Goal: Communication & Community: Participate in discussion

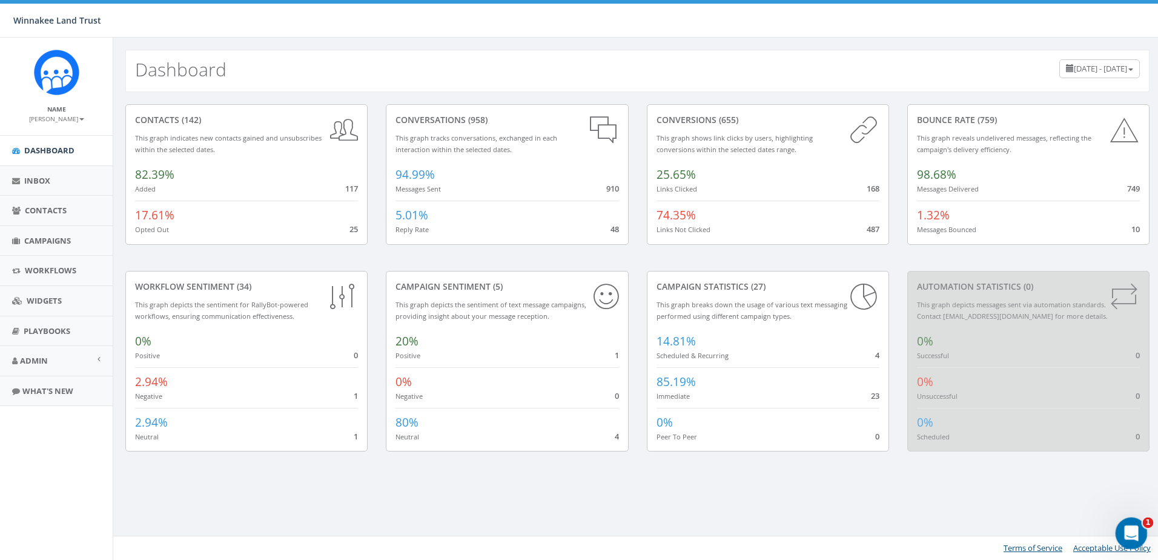
click at [1127, 524] on icon "Open Intercom Messenger" at bounding box center [1130, 532] width 20 height 20
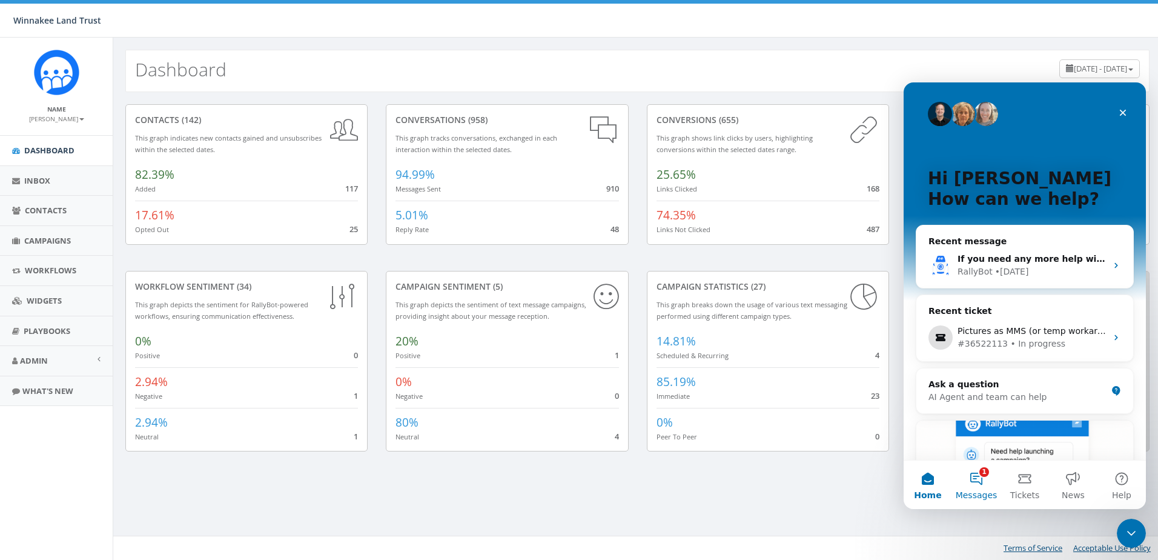
click at [975, 482] on button "1 Messages" at bounding box center [976, 484] width 48 height 48
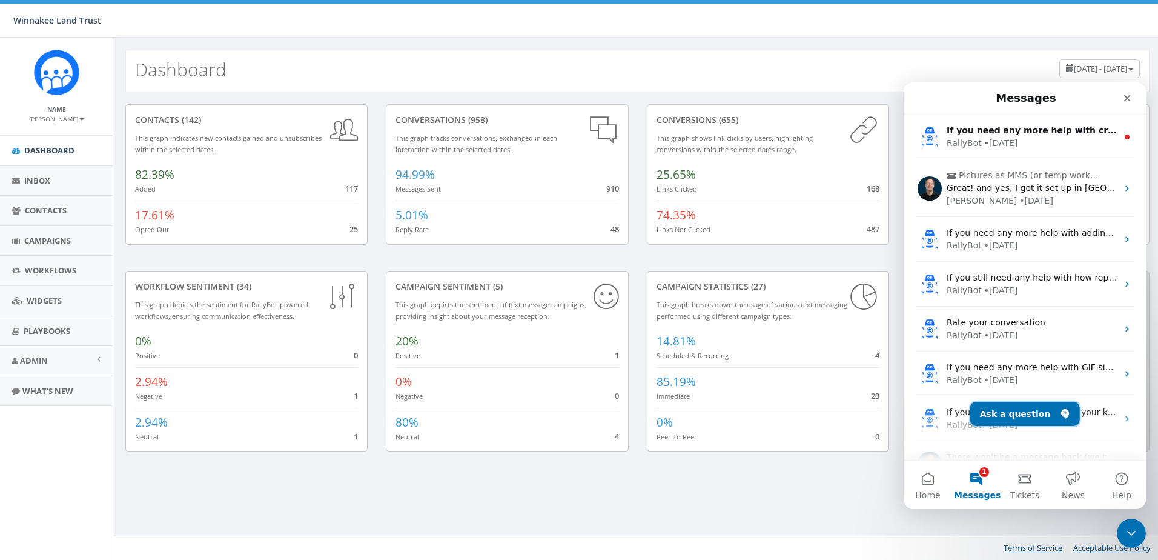
click at [1018, 414] on button "Ask a question" at bounding box center [1026, 414] width 110 height 24
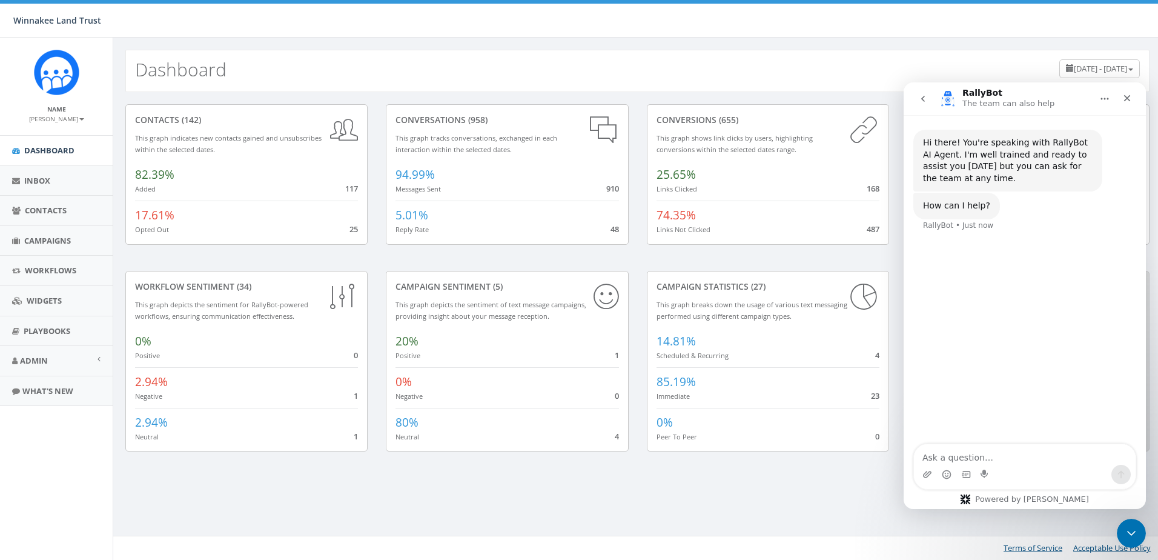
click at [922, 96] on icon "go back" at bounding box center [924, 99] width 10 height 10
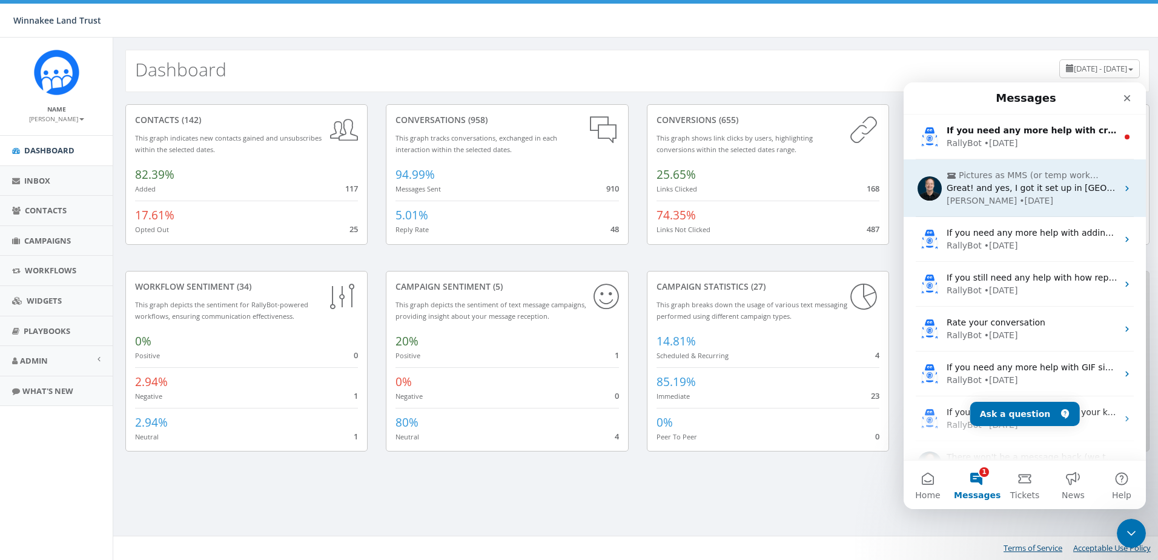
click at [975, 187] on span "Great! and yes, I got it set up in [GEOGRAPHIC_DATA] for now :)" at bounding box center [1082, 188] width 271 height 10
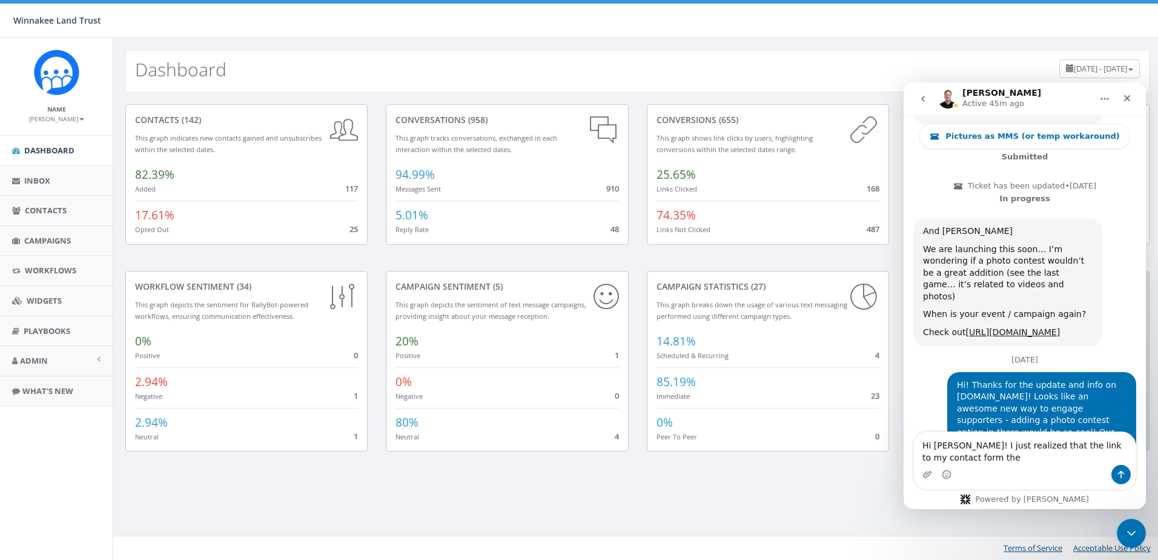
scroll to position [3285, 0]
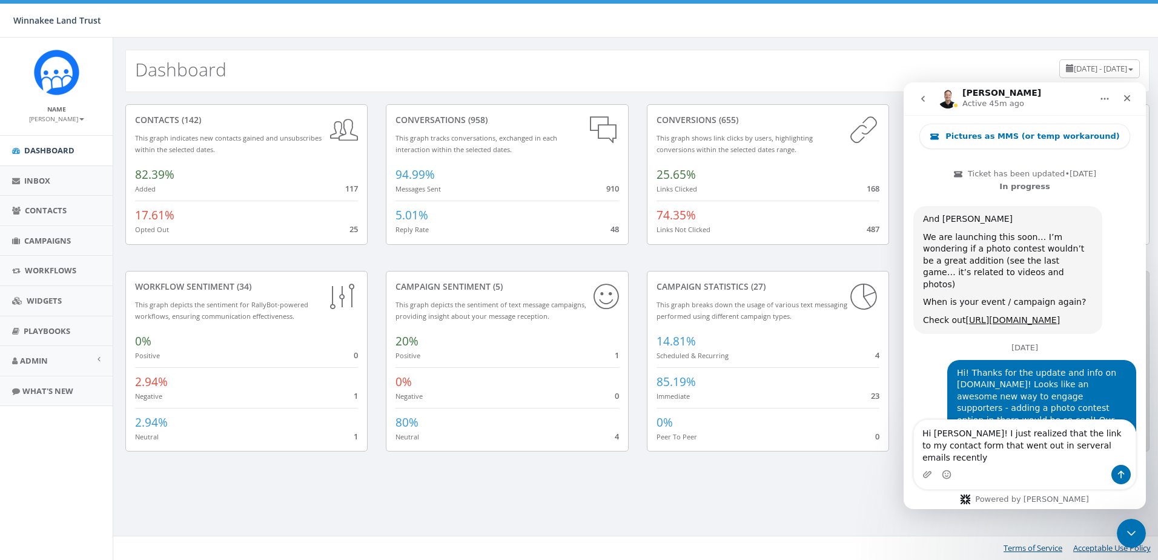
drag, startPoint x: 983, startPoint y: 456, endPoint x: 1014, endPoint y: 456, distance: 30.9
click at [1014, 456] on textarea "Hi James! I just realized that the link to my contact form that went out in ser…" at bounding box center [1025, 442] width 222 height 45
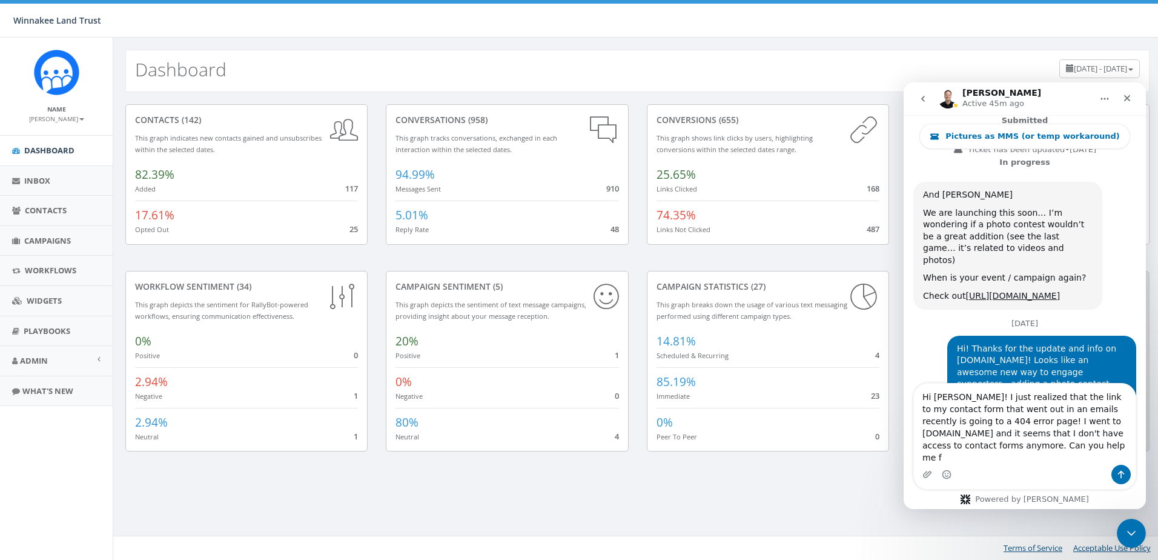
scroll to position [3321, 0]
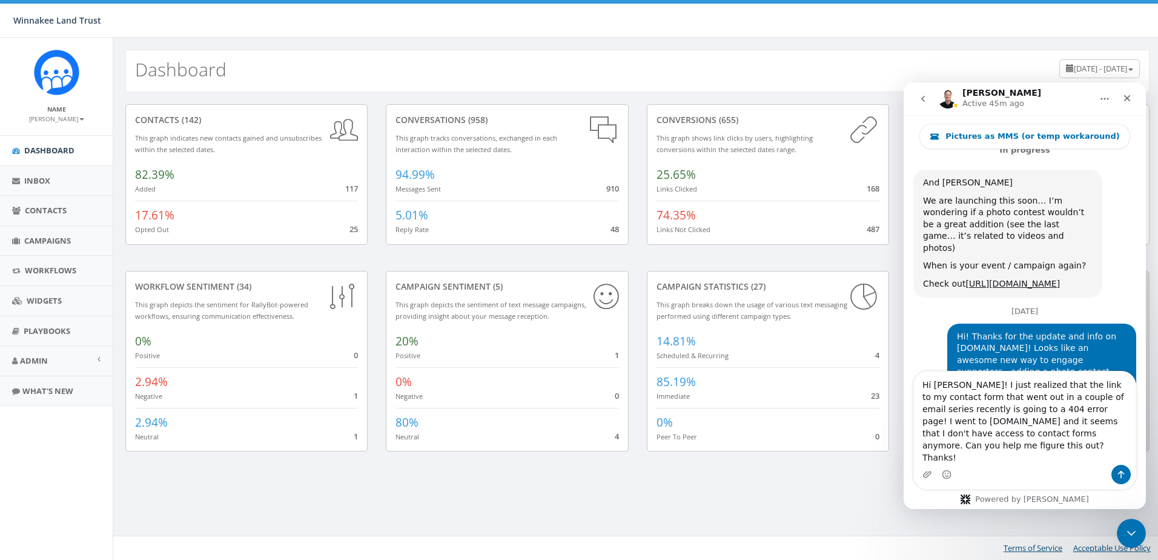
drag, startPoint x: 940, startPoint y: 423, endPoint x: 922, endPoint y: 423, distance: 18.2
click at [922, 423] on textarea "Hi James! I just realized that the link to my contact form that went out in a c…" at bounding box center [1025, 417] width 222 height 93
click at [957, 459] on textarea "Hi James! I just realized that the link to my contact form which went out in a …" at bounding box center [1025, 417] width 222 height 93
type textarea "Hi James! I just realized that the link to my contact form which went out in a …"
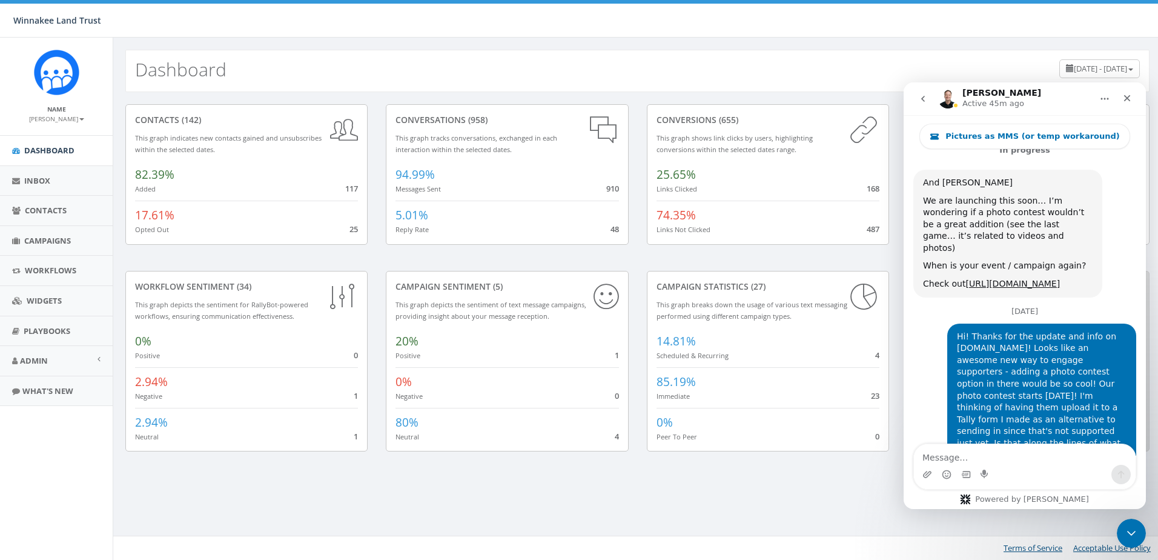
scroll to position [3397, 0]
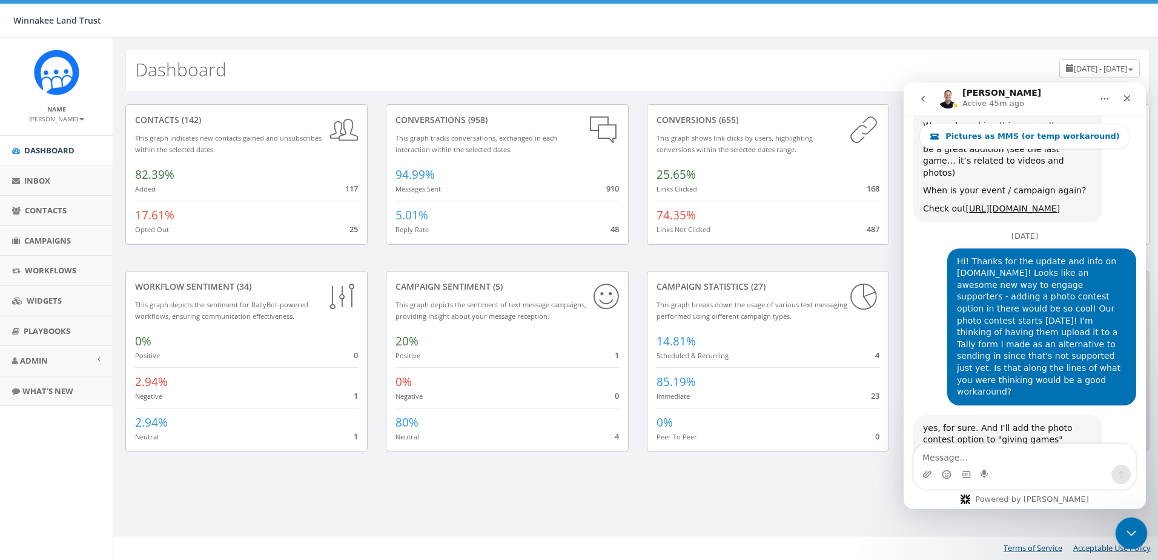
click at [1127, 530] on icon "Close Intercom Messenger" at bounding box center [1130, 531] width 8 height 5
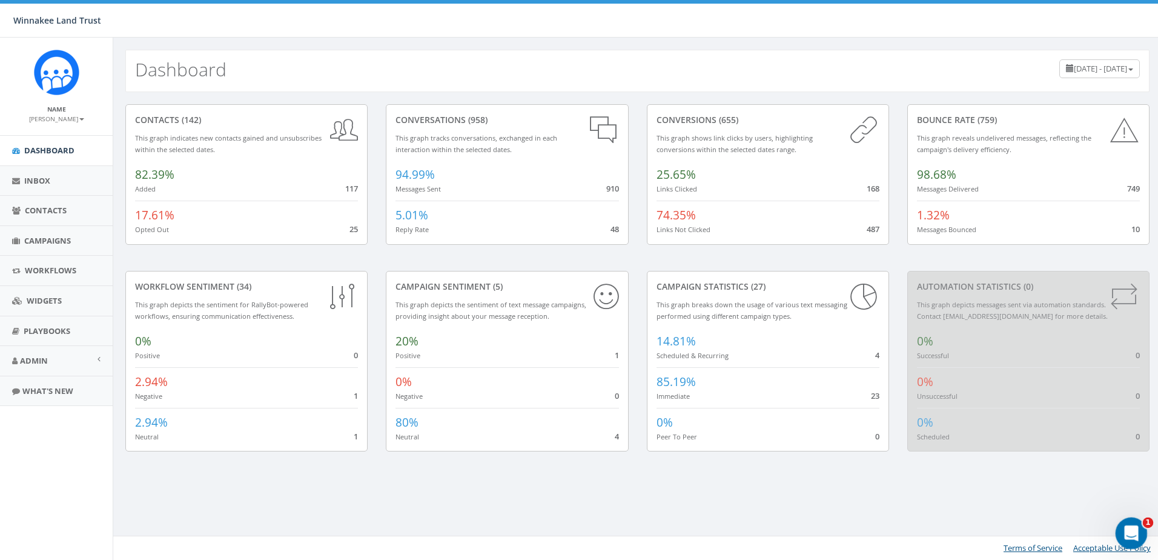
click at [1125, 528] on icon "Open Intercom Messenger" at bounding box center [1130, 532] width 20 height 20
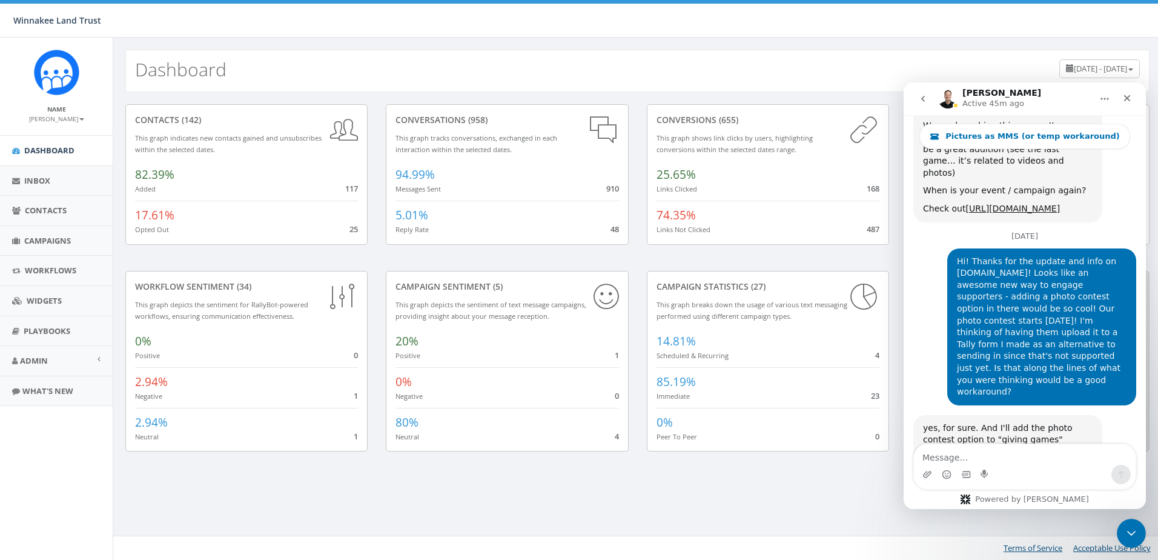
click at [920, 102] on icon "go back" at bounding box center [924, 99] width 10 height 10
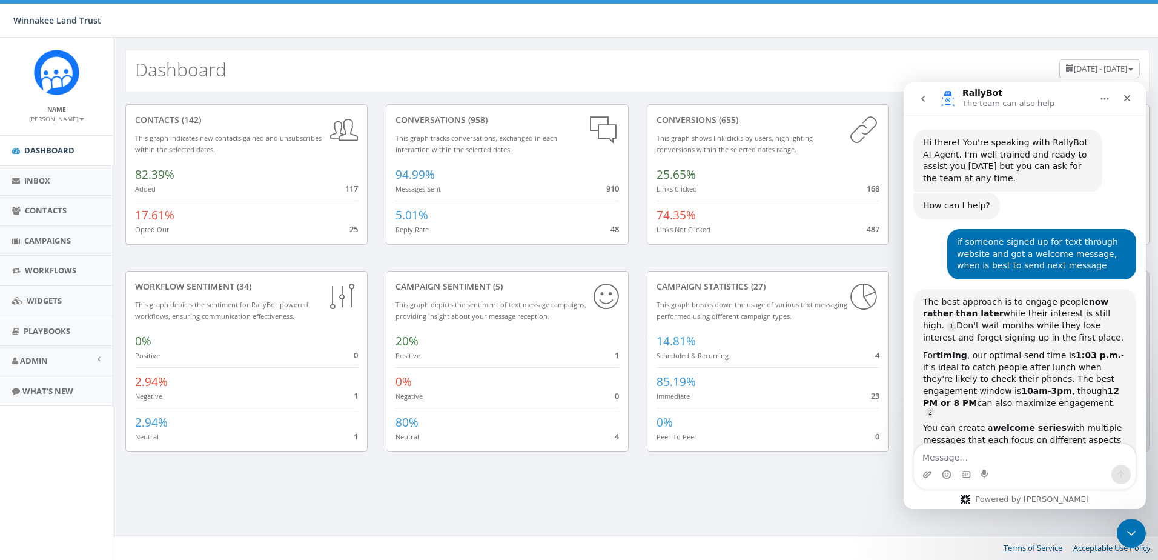
scroll to position [14, 0]
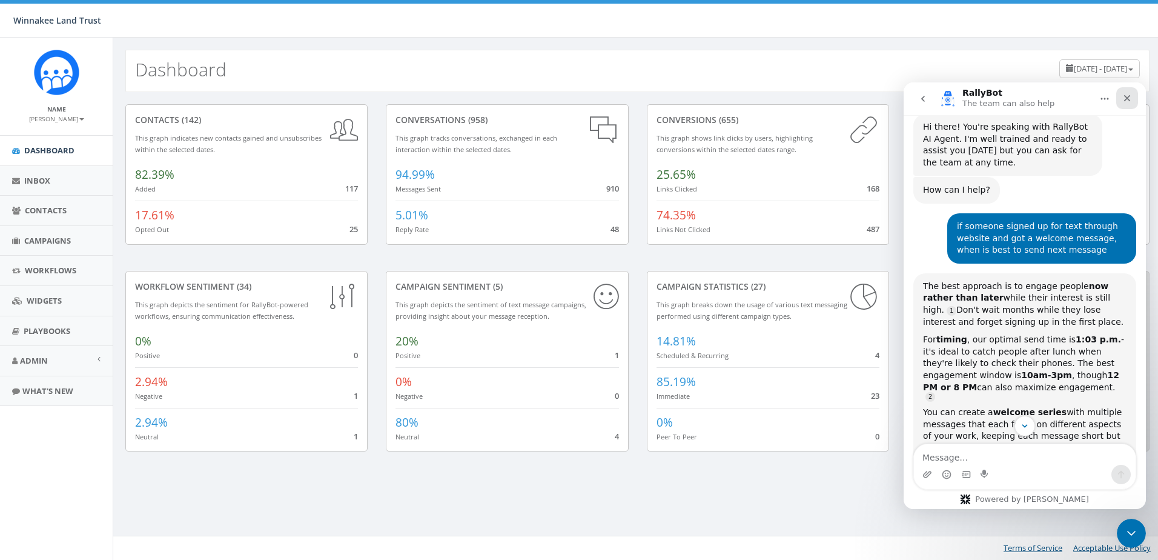
click at [1131, 97] on icon "Close" at bounding box center [1128, 98] width 10 height 10
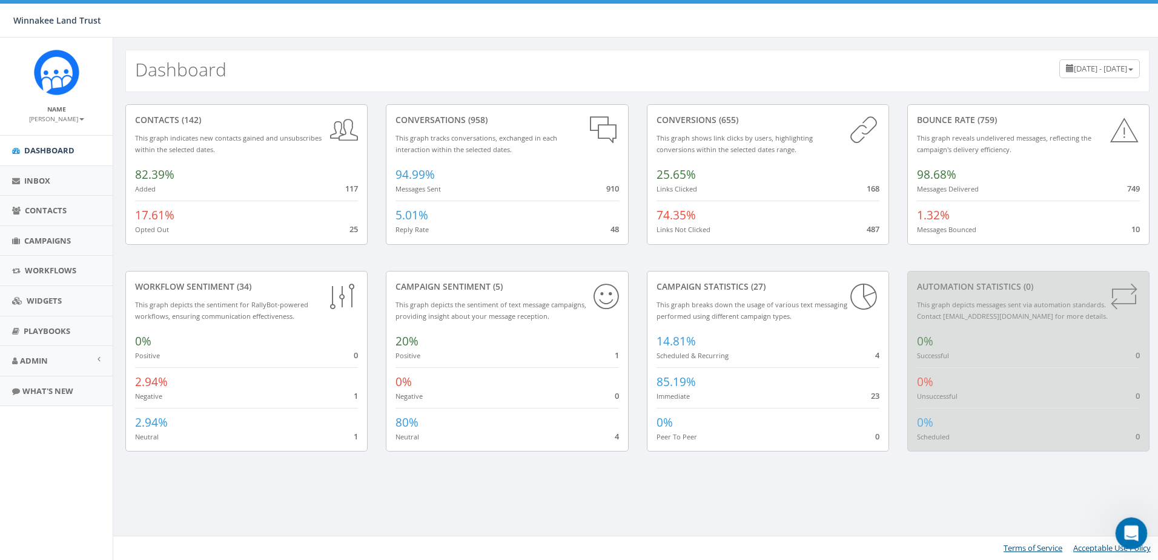
click at [1124, 530] on icon "Open Intercom Messenger" at bounding box center [1130, 532] width 20 height 20
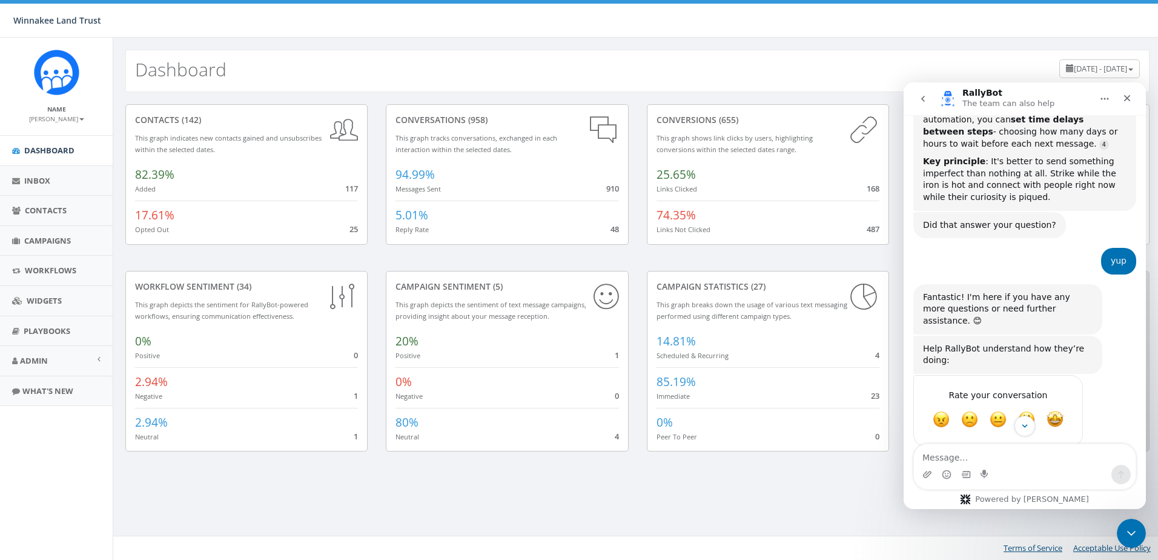
scroll to position [341, 0]
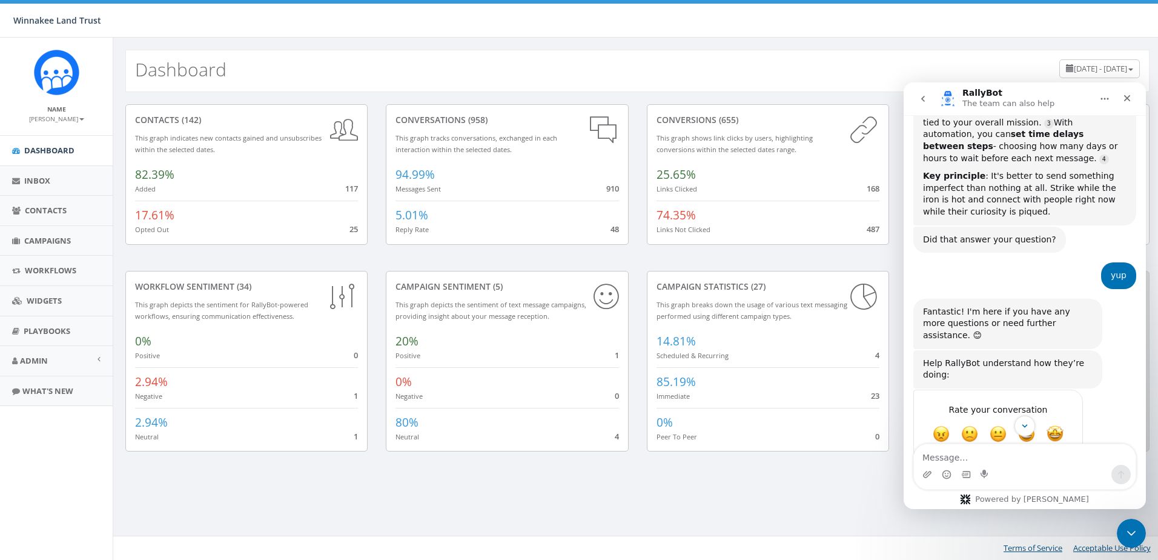
click at [926, 98] on icon "go back" at bounding box center [924, 99] width 10 height 10
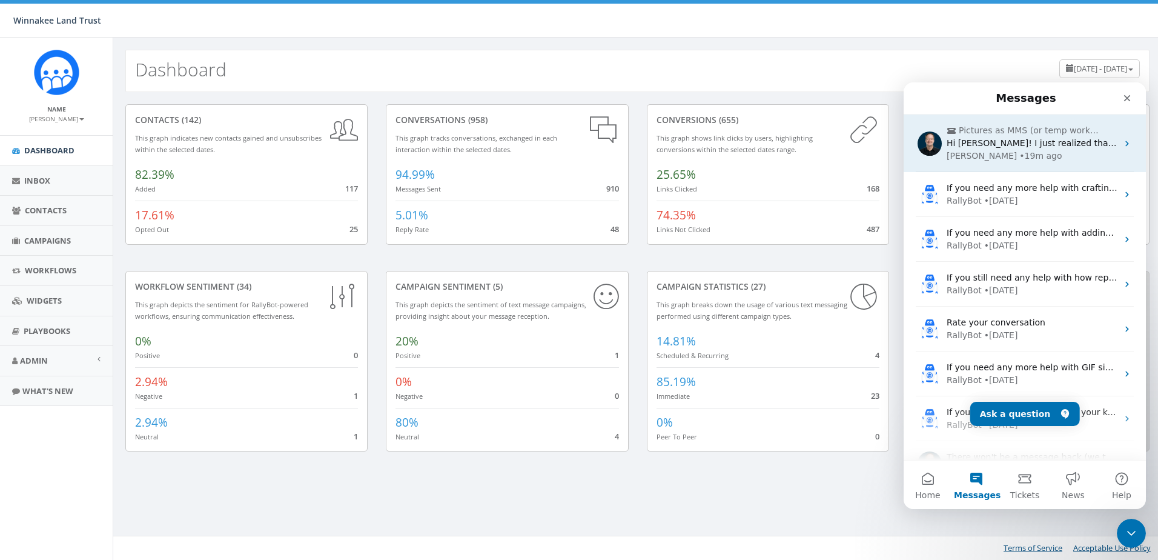
click at [965, 161] on div "James" at bounding box center [982, 156] width 70 height 13
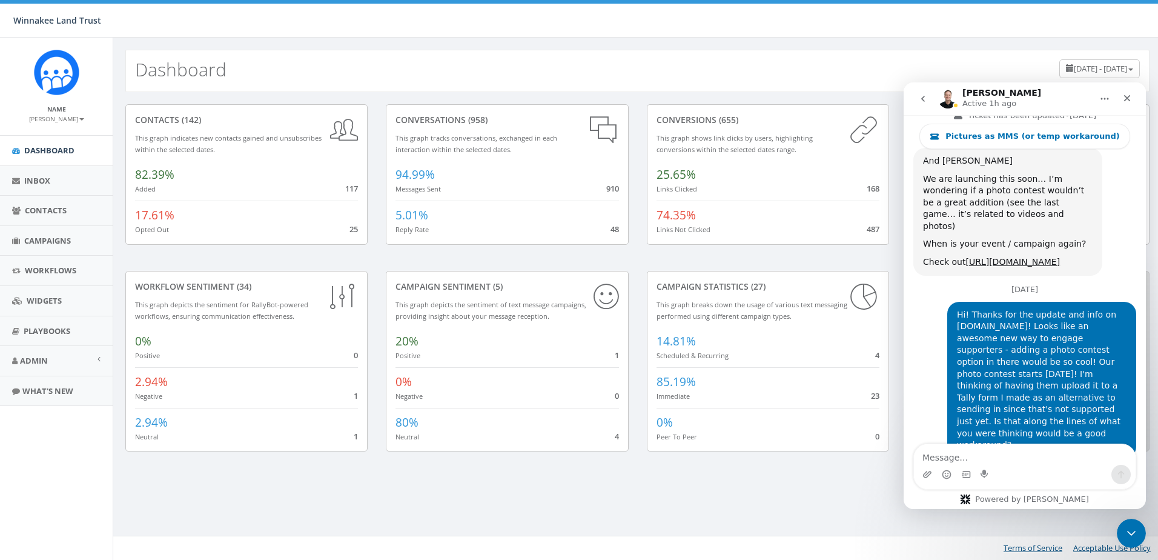
scroll to position [3397, 0]
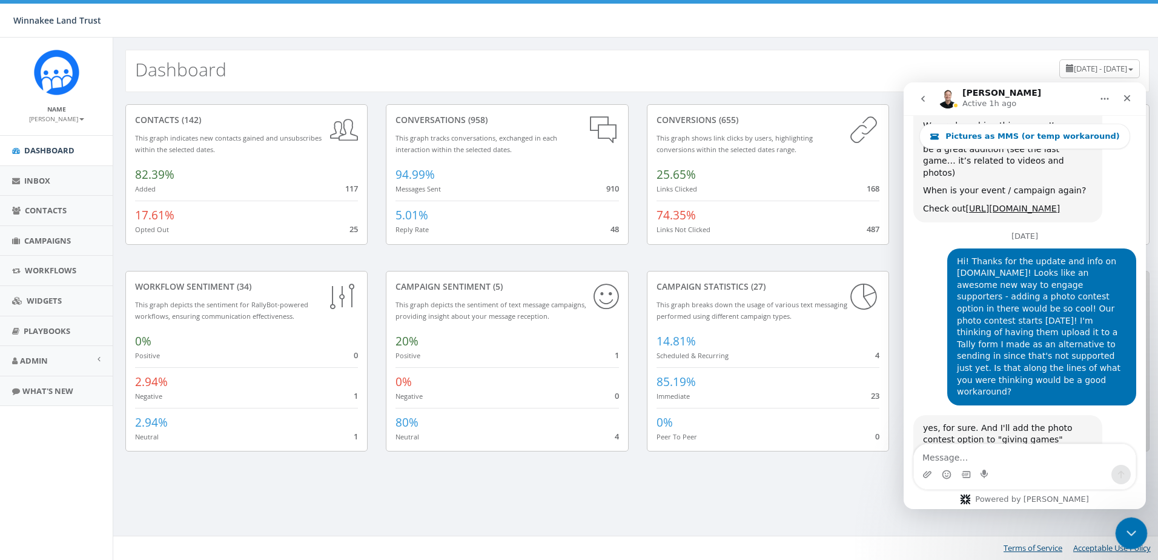
click at [1128, 528] on icon "Close Intercom Messenger" at bounding box center [1130, 531] width 15 height 15
